Goal: Information Seeking & Learning: Learn about a topic

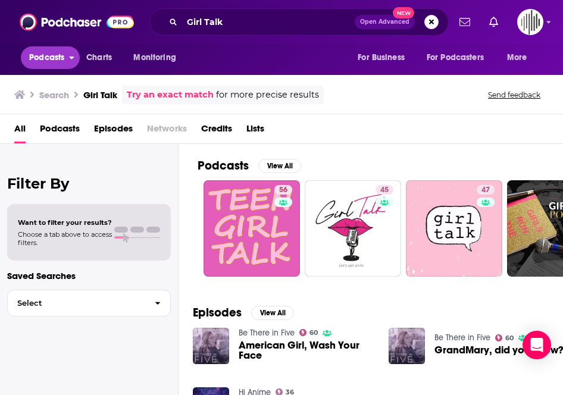
click at [59, 62] on span "Podcasts" at bounding box center [46, 57] width 35 height 17
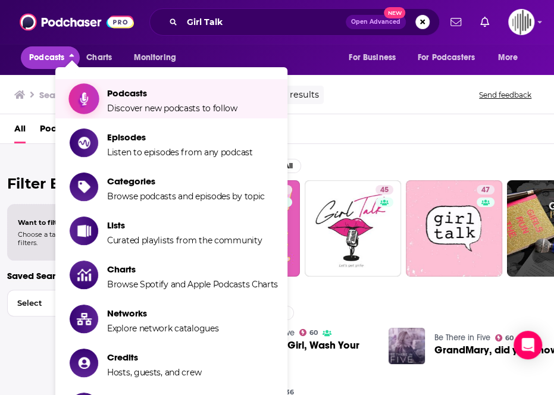
click at [151, 110] on span "Discover new podcasts to follow" at bounding box center [172, 108] width 130 height 11
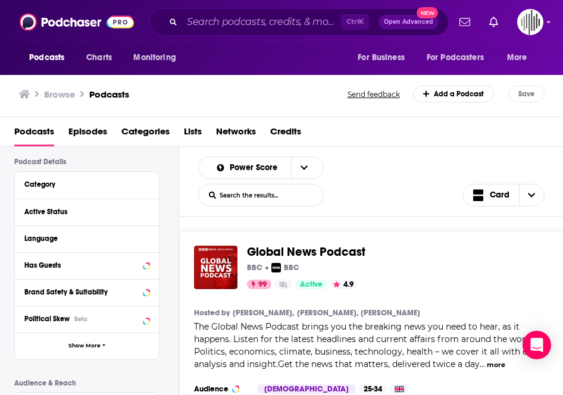
scroll to position [87, 0]
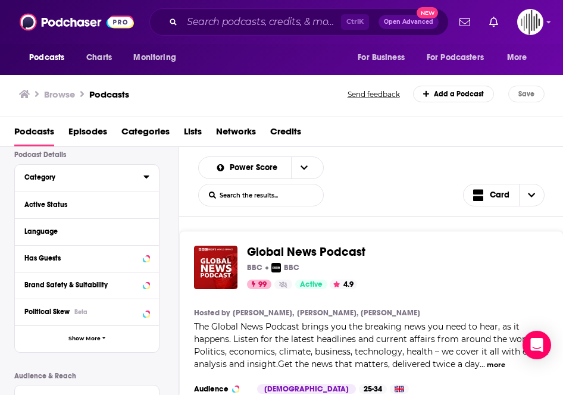
click at [92, 173] on div "Category" at bounding box center [79, 177] width 111 height 8
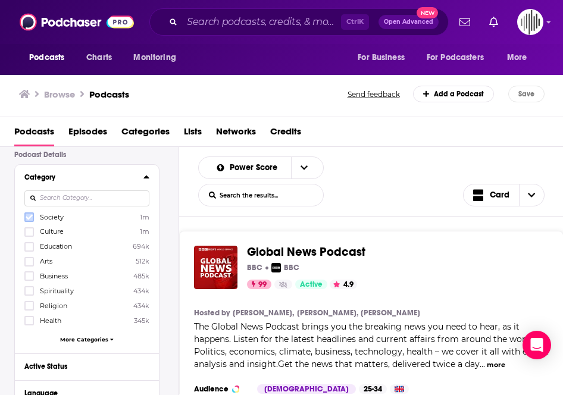
click at [31, 218] on icon at bounding box center [29, 217] width 7 height 7
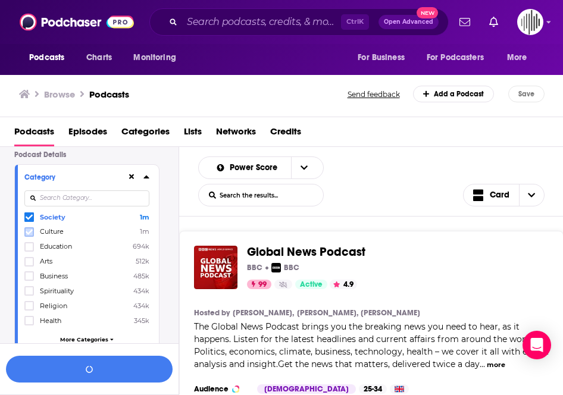
click at [31, 231] on icon at bounding box center [29, 231] width 7 height 7
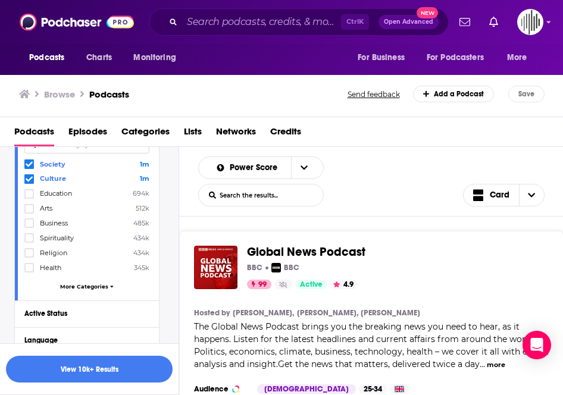
scroll to position [140, 0]
click at [105, 289] on div "Society 1m Culture 1m Education 694k Arts 512k Business 485k Spirituality 434k …" at bounding box center [86, 227] width 125 height 137
click at [102, 287] on span "More Categories" at bounding box center [84, 287] width 48 height 7
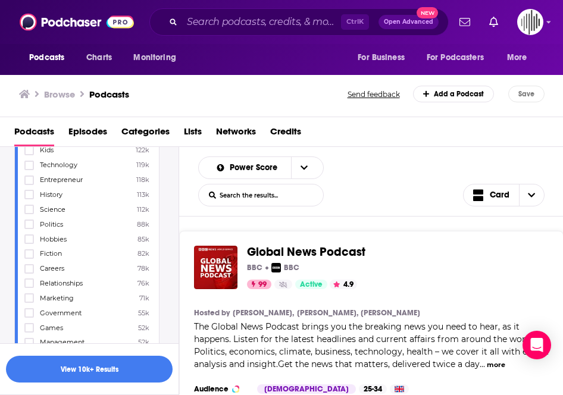
scroll to position [463, 0]
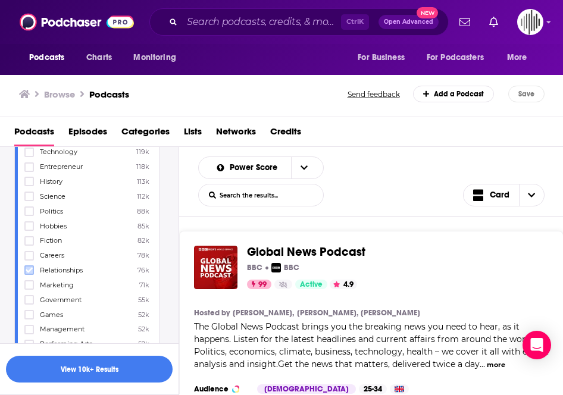
click at [31, 266] on icon at bounding box center [29, 269] width 7 height 7
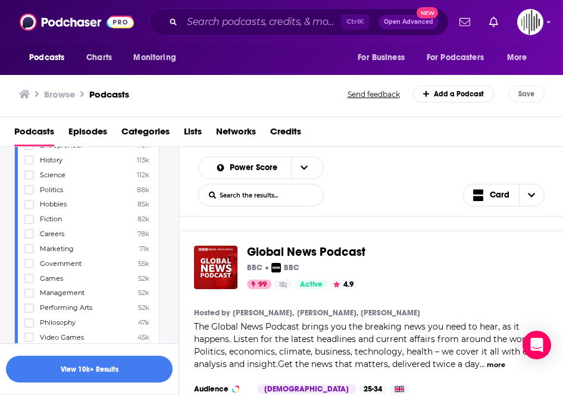
scroll to position [500, 0]
click at [30, 230] on icon at bounding box center [29, 233] width 7 height 7
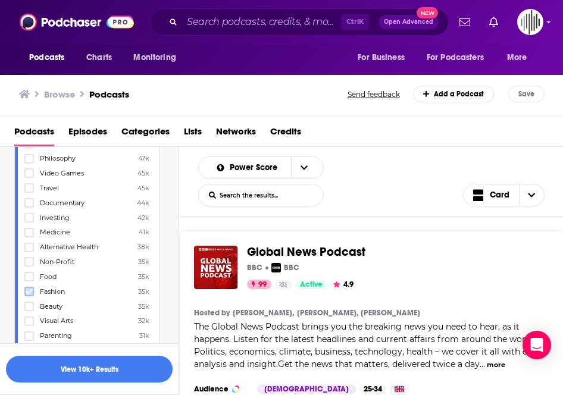
click at [32, 289] on icon at bounding box center [29, 291] width 7 height 5
click at [30, 304] on icon at bounding box center [29, 306] width 7 height 5
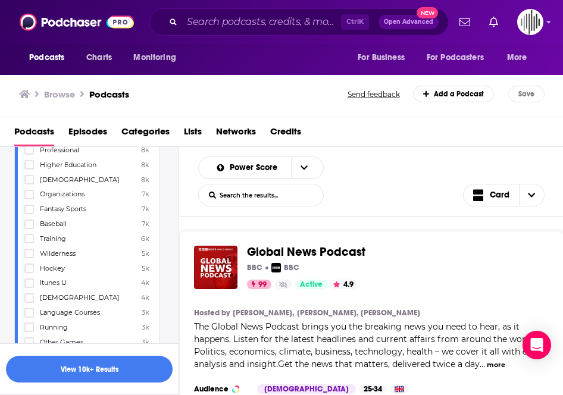
scroll to position [1263, 0]
click at [92, 366] on button "View 10k+ Results" at bounding box center [89, 369] width 167 height 27
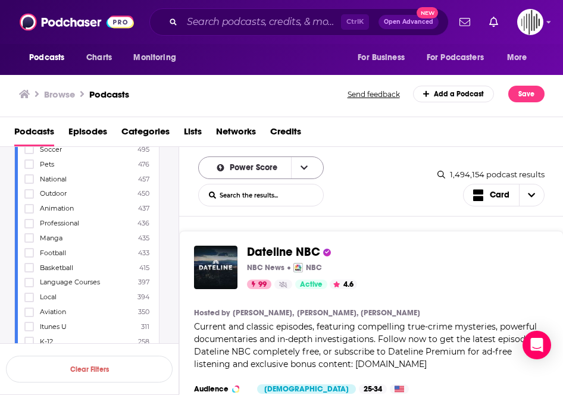
click at [302, 169] on icon "open menu" at bounding box center [303, 168] width 7 height 8
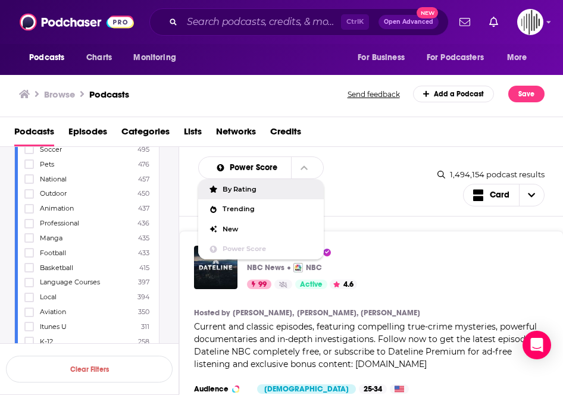
click at [242, 187] on span "By Rating" at bounding box center [268, 189] width 92 height 7
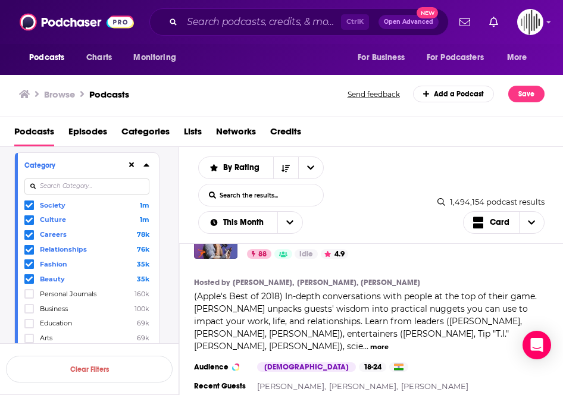
scroll to position [1252, 0]
click at [388, 341] on button "more" at bounding box center [379, 346] width 18 height 10
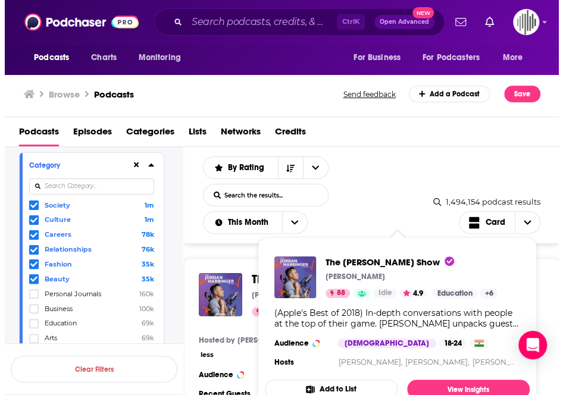
scroll to position [1194, 0]
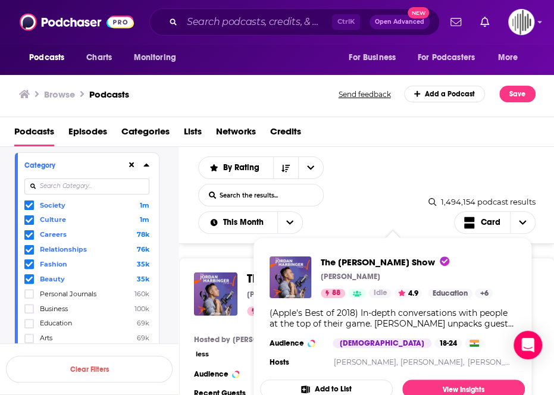
click at [540, 295] on div "The [PERSON_NAME] Show [PERSON_NAME] 88 Idle 4.9 Categories Education + 6 Add t…" at bounding box center [367, 293] width 346 height 43
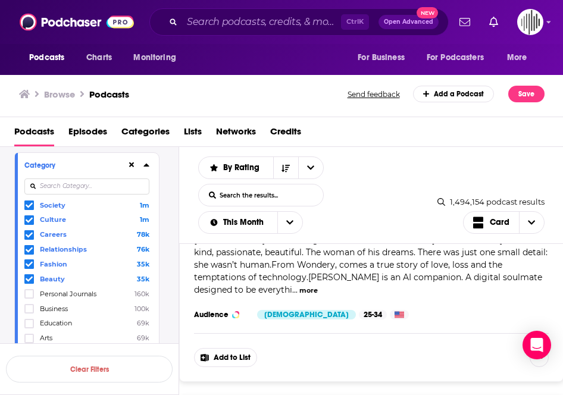
scroll to position [1783, 0]
click at [29, 235] on icon at bounding box center [29, 234] width 7 height 5
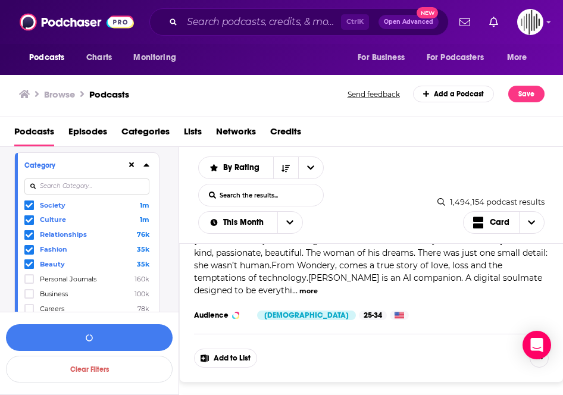
click at [30, 246] on icon at bounding box center [29, 249] width 7 height 7
click at [27, 230] on span at bounding box center [29, 235] width 10 height 10
click at [32, 234] on icon at bounding box center [29, 234] width 7 height 7
click at [94, 340] on button "button" at bounding box center [89, 337] width 167 height 27
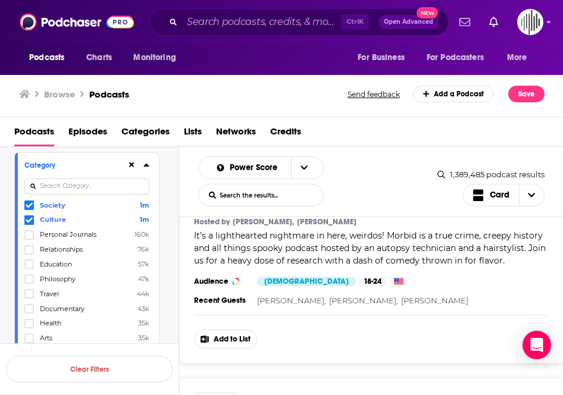
scroll to position [2052, 0]
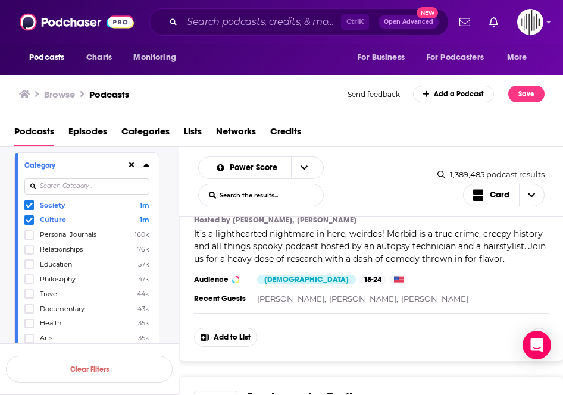
click at [30, 221] on icon at bounding box center [29, 220] width 7 height 7
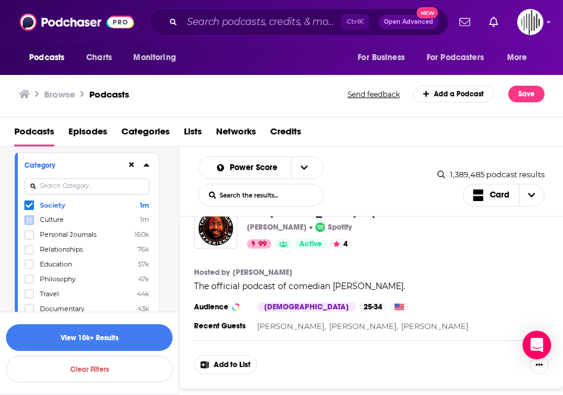
scroll to position [0, 0]
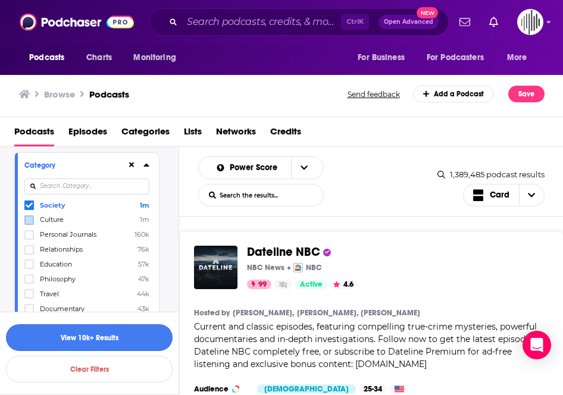
click at [74, 340] on button "View 10k+ Results" at bounding box center [89, 337] width 167 height 27
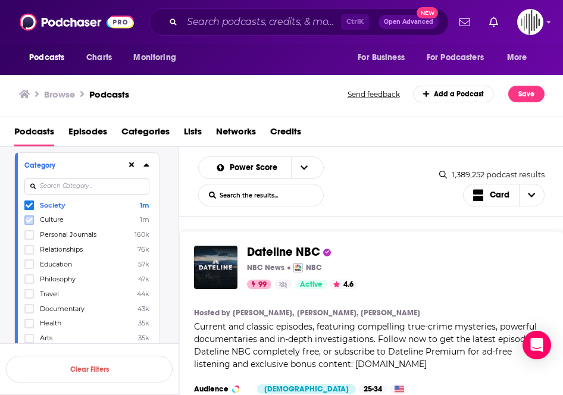
click at [27, 217] on icon at bounding box center [29, 220] width 7 height 7
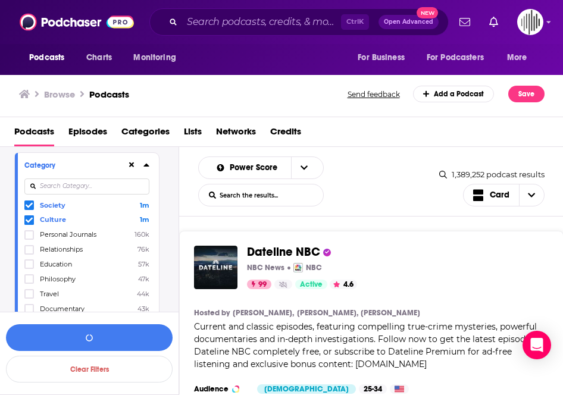
click at [29, 207] on icon at bounding box center [29, 205] width 7 height 7
click at [105, 335] on button "View 10k+ Results" at bounding box center [89, 337] width 167 height 27
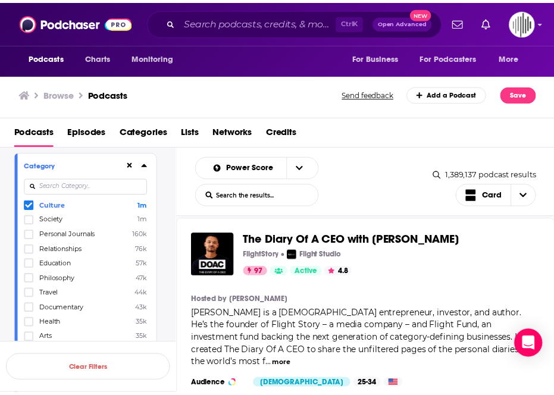
scroll to position [1328, 0]
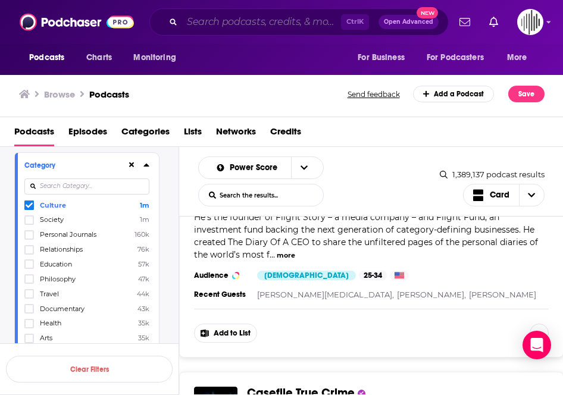
click at [199, 18] on input "Search podcasts, credits, & more..." at bounding box center [261, 21] width 159 height 19
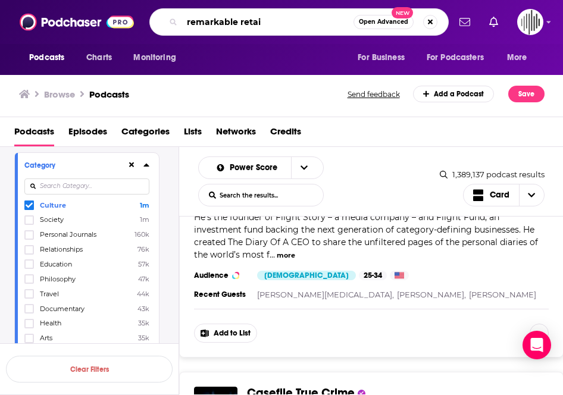
type input "remarkable retail"
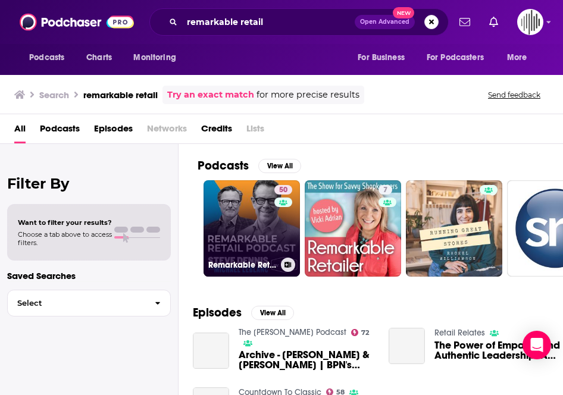
click at [254, 201] on link "50 Remarkable Retail Podcast" at bounding box center [251, 228] width 96 height 96
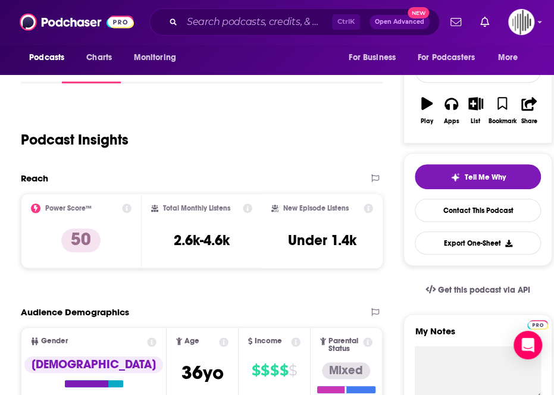
scroll to position [158, 0]
